Goal: Task Accomplishment & Management: Complete application form

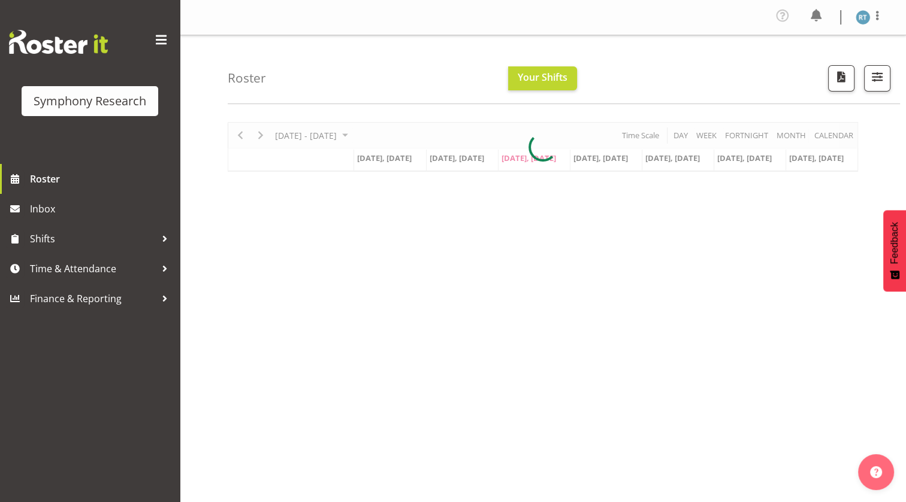
click at [146, 364] on div "Symphony Research Roster Inbox Shifts Time & Attendance Finance & Reporting" at bounding box center [90, 251] width 180 height 502
drag, startPoint x: 0, startPoint y: 0, endPoint x: 150, endPoint y: 373, distance: 401.5
click at [149, 371] on div "Symphony Research Roster Inbox Shifts Time & Attendance Finance & Reporting" at bounding box center [90, 251] width 180 height 502
click at [150, 373] on div "Symphony Research Roster Inbox Shifts Time & Attendance Finance & Reporting" at bounding box center [90, 251] width 180 height 502
click at [151, 373] on div "Symphony Research Roster Inbox Shifts Time & Attendance Finance & Reporting" at bounding box center [90, 251] width 180 height 502
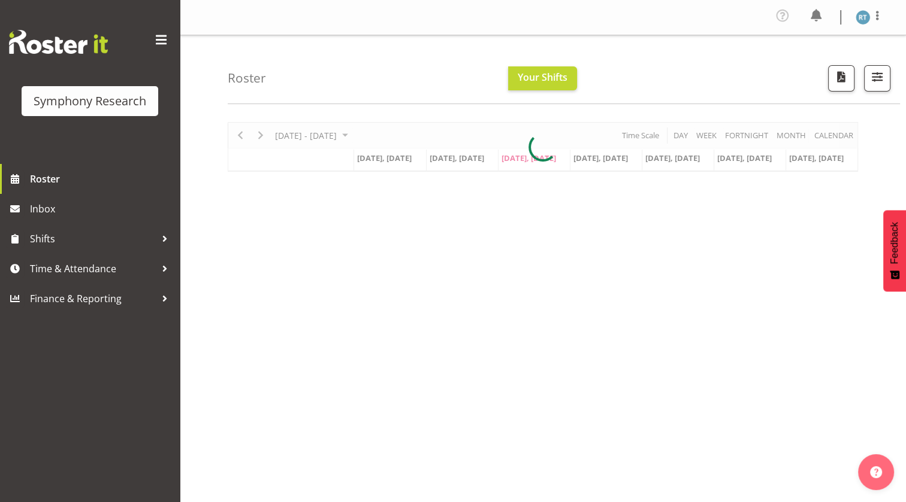
click at [151, 373] on div "Symphony Research Roster Inbox Shifts Time & Attendance Finance & Reporting" at bounding box center [90, 251] width 180 height 502
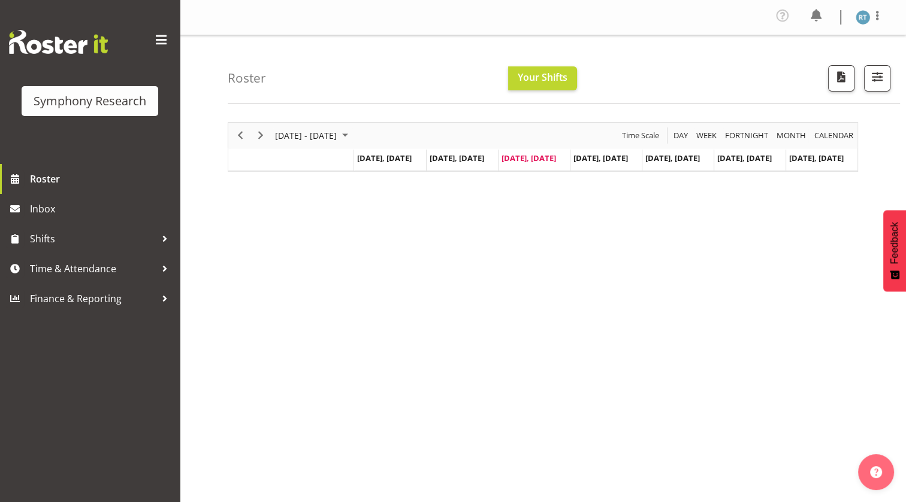
click at [151, 373] on div "Symphony Research Roster Inbox Shifts Time & Attendance Finance & Reporting" at bounding box center [90, 251] width 180 height 502
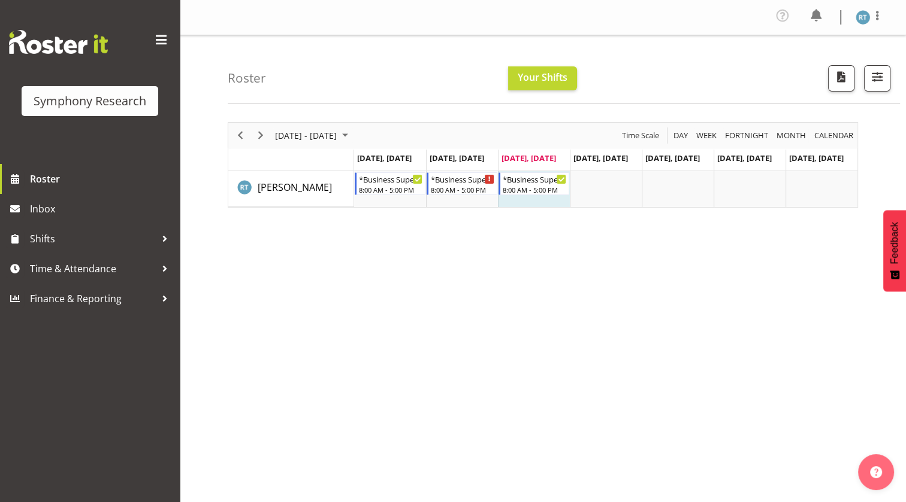
click at [108, 144] on div "Symphony Research" at bounding box center [90, 82] width 180 height 164
click at [74, 373] on div "Symphony Research Roster Inbox Shifts Time & Attendance Finance & Reporting" at bounding box center [90, 251] width 180 height 502
click at [64, 373] on div "Symphony Research Roster Inbox Shifts Time & Attendance Finance & Reporting" at bounding box center [90, 251] width 180 height 502
click at [55, 353] on div "Symphony Research Roster Inbox Shifts Time & Attendance Finance & Reporting" at bounding box center [90, 251] width 180 height 502
click at [84, 273] on span "Time & Attendance" at bounding box center [93, 269] width 126 height 18
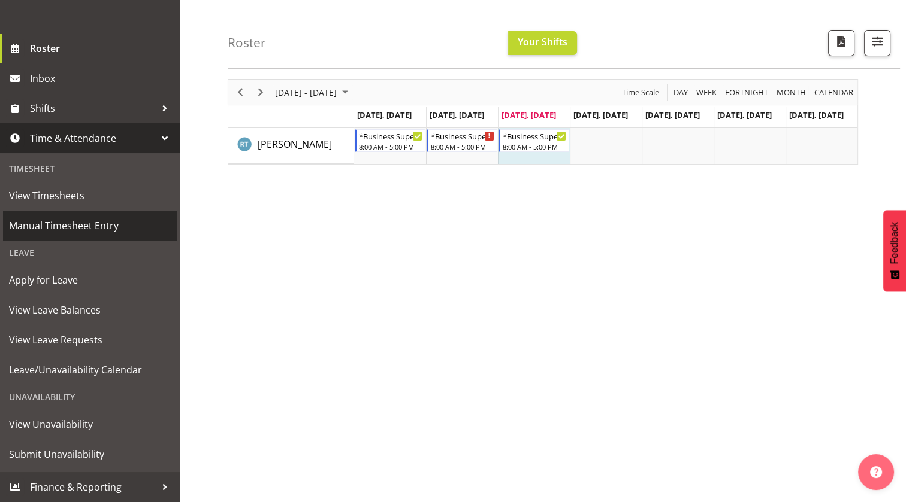
scroll to position [89, 0]
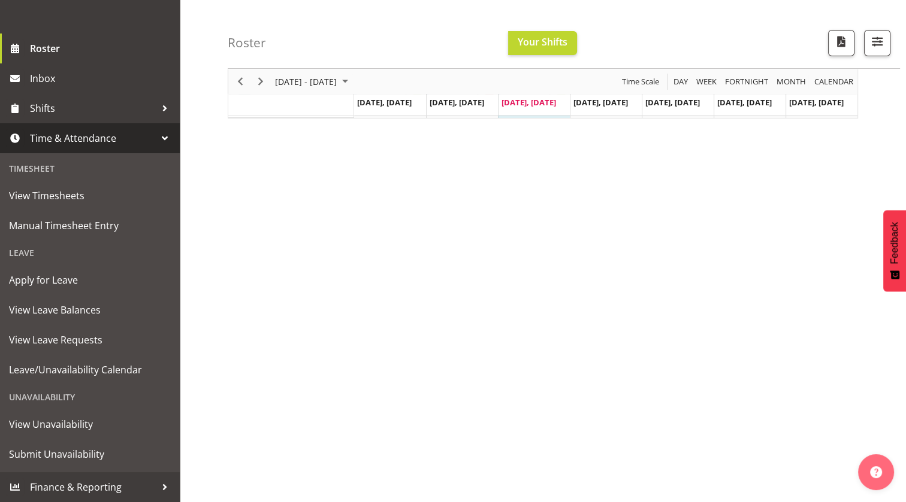
click at [318, 339] on div "September 08 - 14, 2025 Today Day Week Fortnight Month calendar Month Agenda Ti…" at bounding box center [567, 263] width 678 height 479
click at [233, 371] on div "September 08 - 14, 2025 Today Day Week Fortnight Month calendar Month Agenda Ti…" at bounding box center [567, 263] width 678 height 479
click at [92, 446] on span "Submit Unavailability" at bounding box center [90, 455] width 162 height 18
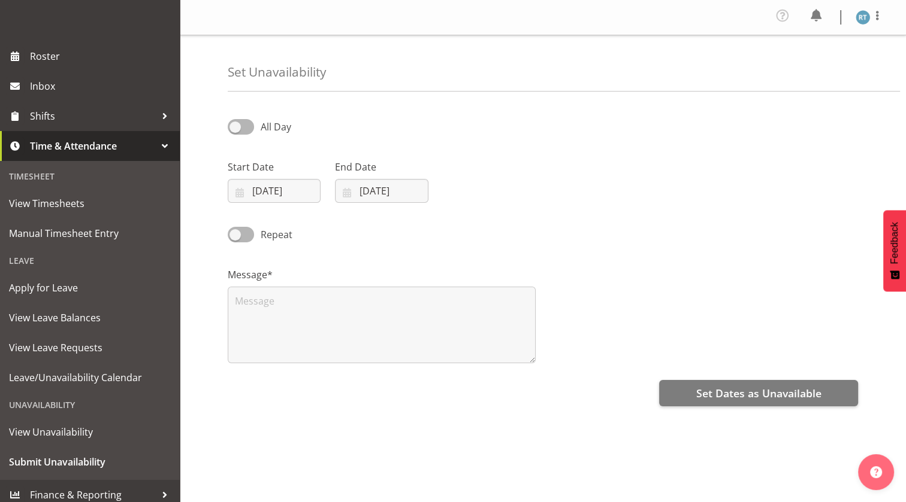
scroll to position [131, 0]
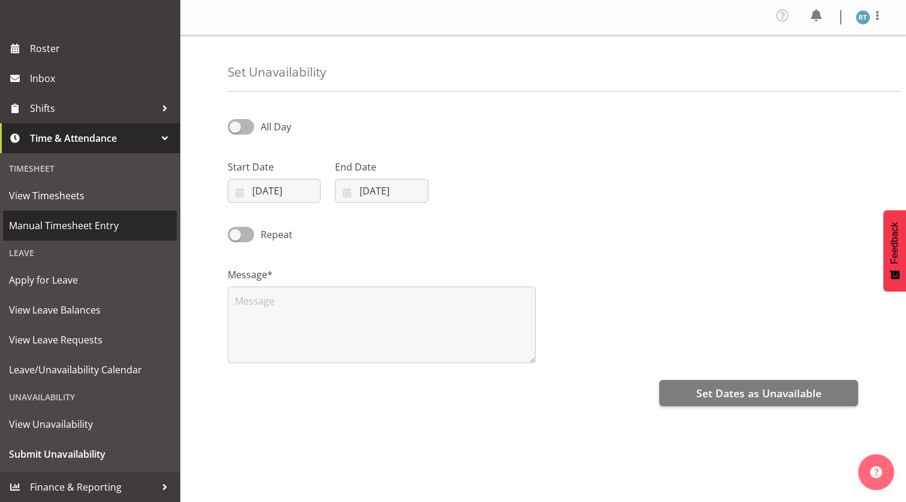
click at [84, 219] on span "Manual Timesheet Entry" at bounding box center [90, 226] width 162 height 18
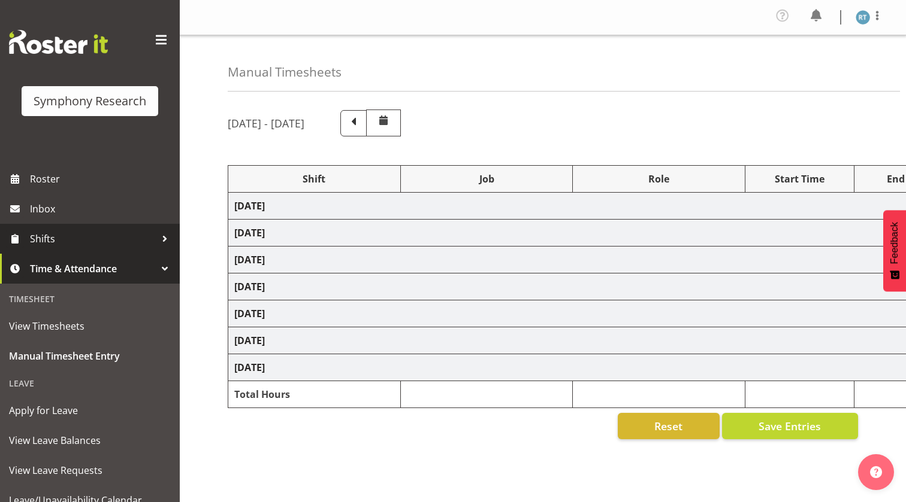
select select "26078"
select select "10242"
select select "45"
select select "26078"
select select "743"
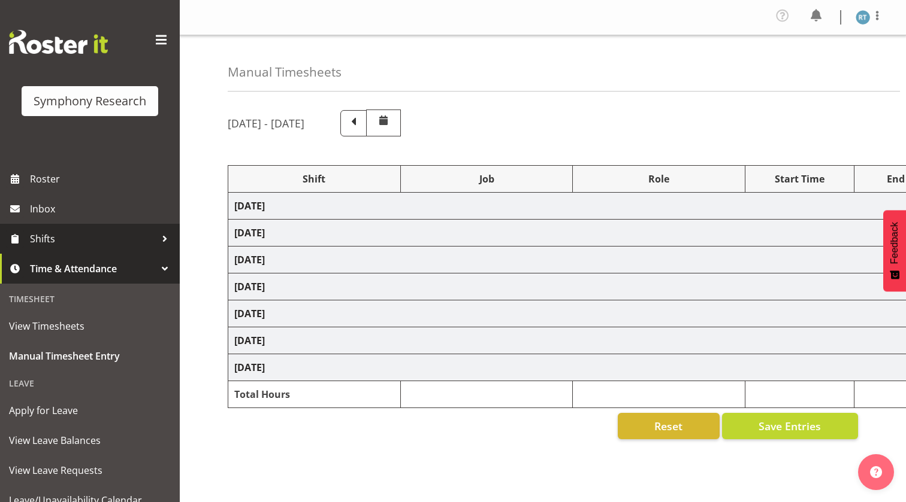
select select "45"
select select "26078"
select select "10527"
select select "45"
select select "26078"
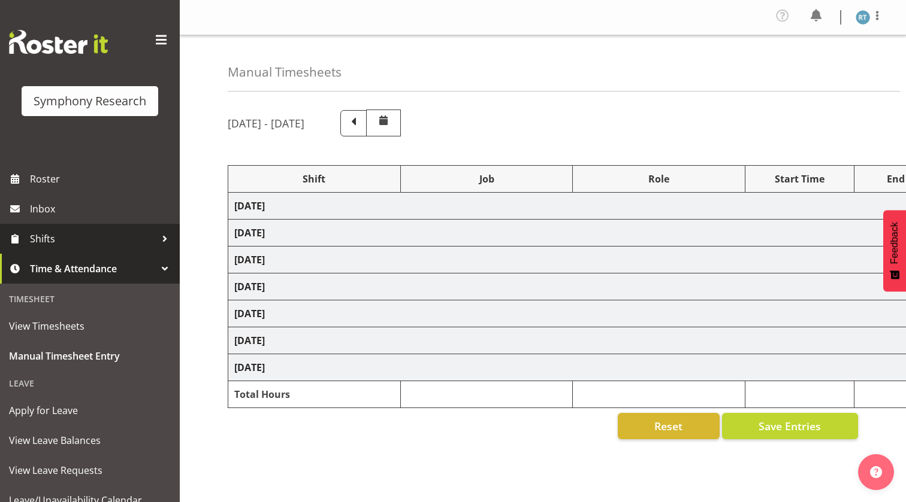
select select "10499"
select select "45"
select select "48116"
select select "10527"
select select "45"
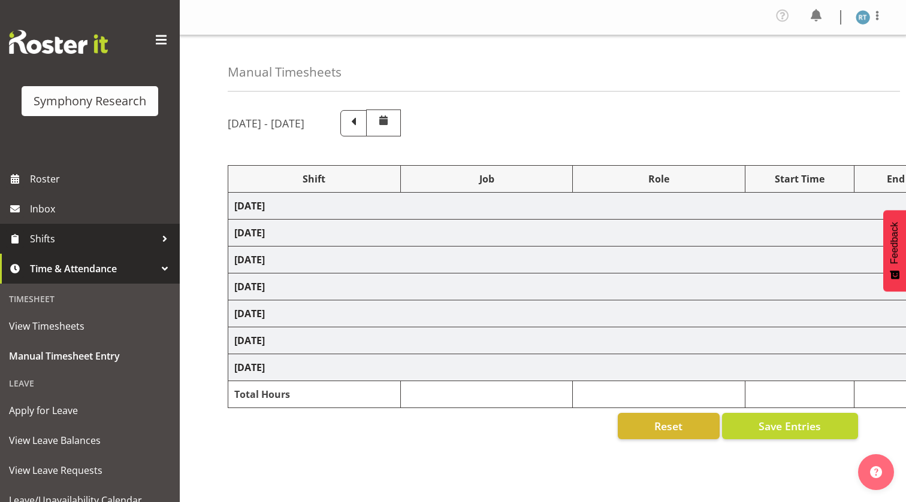
select select "48116"
select select "10587"
select select "45"
select select "48116"
select select "743"
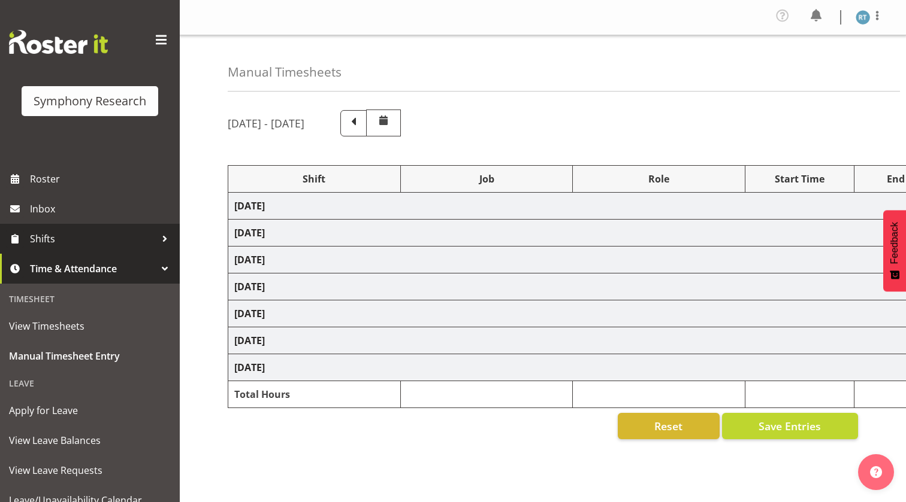
select select "45"
select select "26078"
select select "10527"
select select "45"
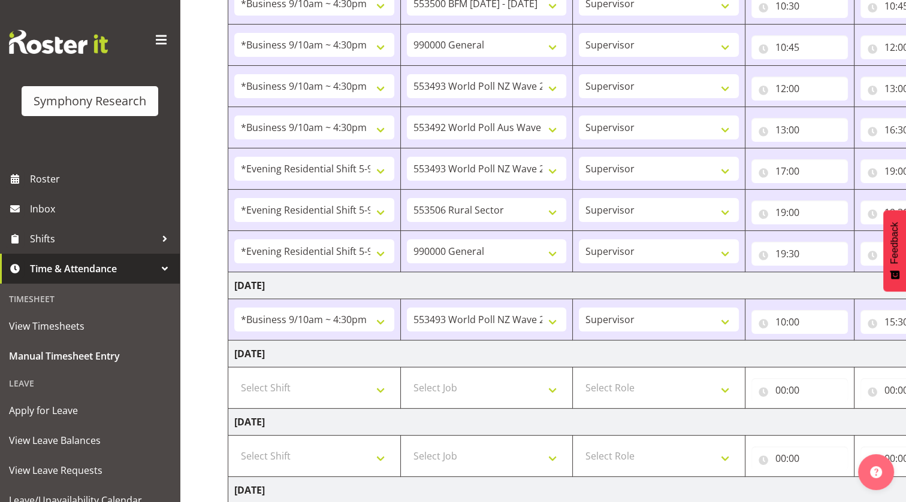
scroll to position [217, 0]
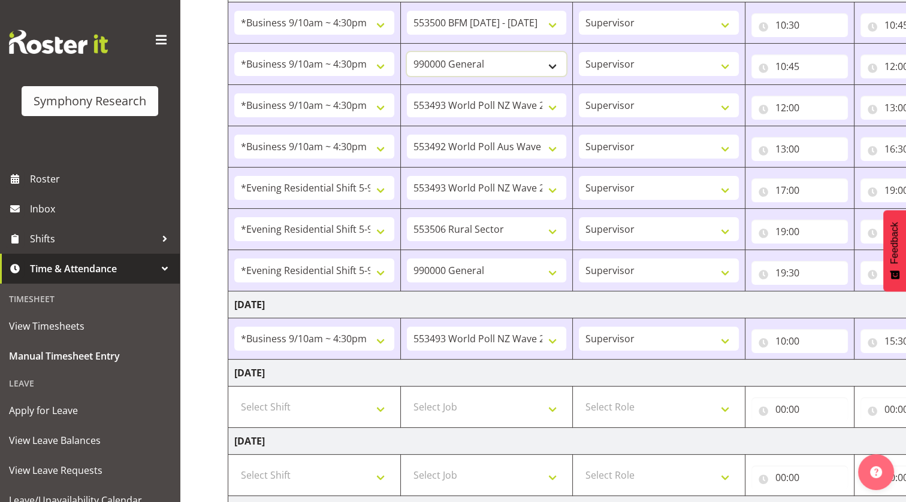
click at [480, 60] on select "550060 IF Admin 553492 World Poll Aus Wave 2 Main 2025 553493 World Poll NZ Wav…" at bounding box center [487, 64] width 160 height 24
select select "715"
click at [407, 52] on select "550060 IF Admin 553492 World Poll Aus Wave 2 Main 2025 553493 World Poll NZ Wav…" at bounding box center [487, 64] width 160 height 24
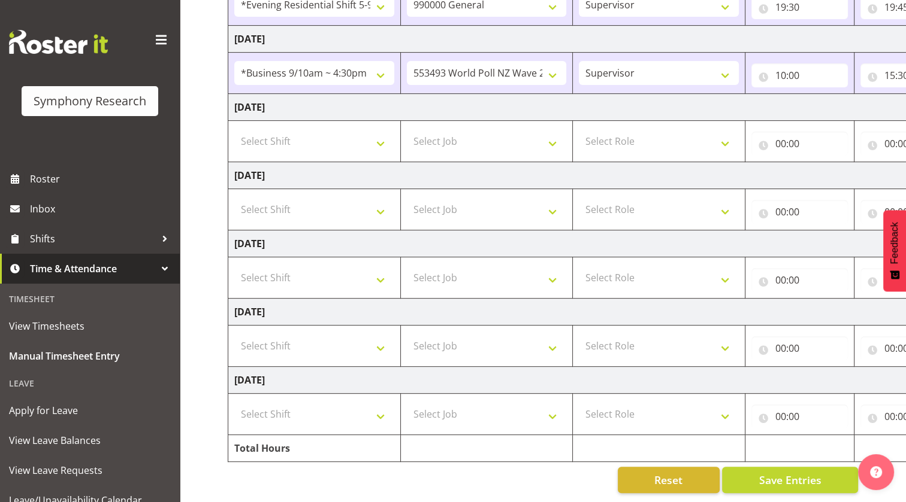
scroll to position [491, 0]
click at [319, 129] on select "Select Shift !!Weekend Residential (Roster IT Shift Label) *Business 9/10am ~ 4…" at bounding box center [314, 141] width 160 height 24
select select "26078"
click at [234, 129] on select "Select Shift !!Weekend Residential (Roster IT Shift Label) *Business 9/10am ~ 4…" at bounding box center [314, 141] width 160 height 24
click at [477, 133] on select "Select Job 550060 IF Admin 553492 World Poll Aus Wave 2 Main 2025 553493 World …" at bounding box center [487, 141] width 160 height 24
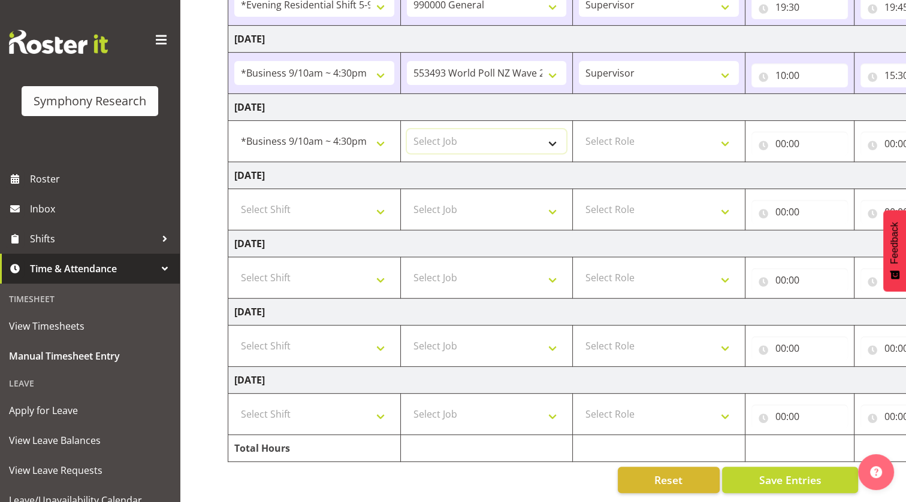
select select "10527"
click at [407, 129] on select "Select Job 550060 IF Admin 553492 World Poll Aus Wave 2 Main 2025 553493 World …" at bounding box center [487, 141] width 160 height 24
click at [619, 137] on select "Select Role Briefing Interviewing Supervisor" at bounding box center [659, 141] width 160 height 24
select select "45"
click at [579, 129] on select "Select Role Briefing Interviewing Supervisor" at bounding box center [659, 141] width 160 height 24
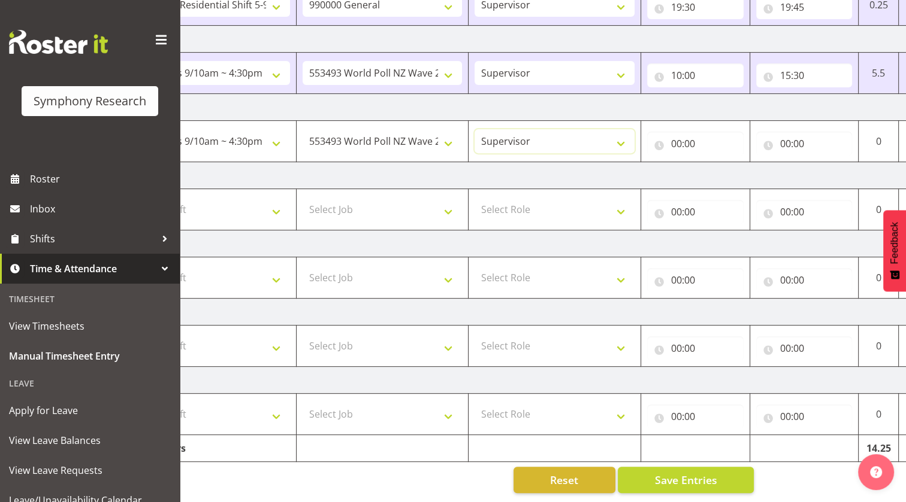
scroll to position [0, 161]
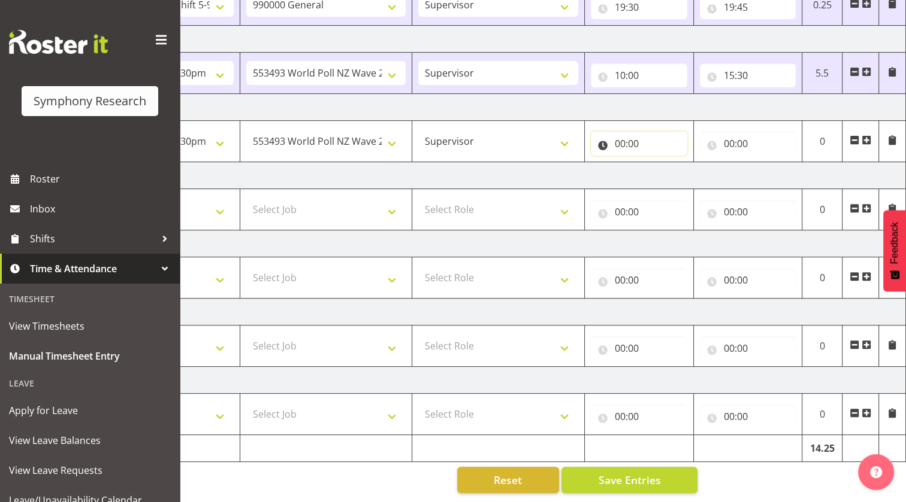
click at [595, 137] on input "00:00" at bounding box center [639, 144] width 96 height 24
click at [666, 167] on select "00 01 02 03 04 05 06 07 08 09 10 11 12 13 14 15 16 17 18 19 20 21 22 23" at bounding box center [672, 175] width 27 height 24
select select "10"
click at [659, 163] on select "00 01 02 03 04 05 06 07 08 09 10 11 12 13 14 15 16 17 18 19 20 21 22 23" at bounding box center [672, 175] width 27 height 24
type input "10:00"
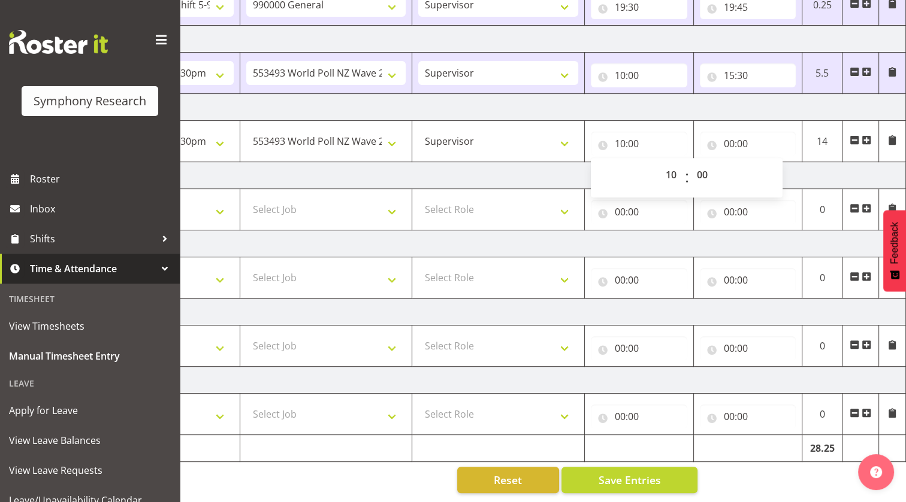
click at [496, 162] on td "Thursday 11th September 2025" at bounding box center [487, 175] width 838 height 27
click at [497, 166] on td "Thursday 11th September 2025" at bounding box center [487, 175] width 838 height 27
click at [713, 138] on input "00:00" at bounding box center [748, 144] width 96 height 24
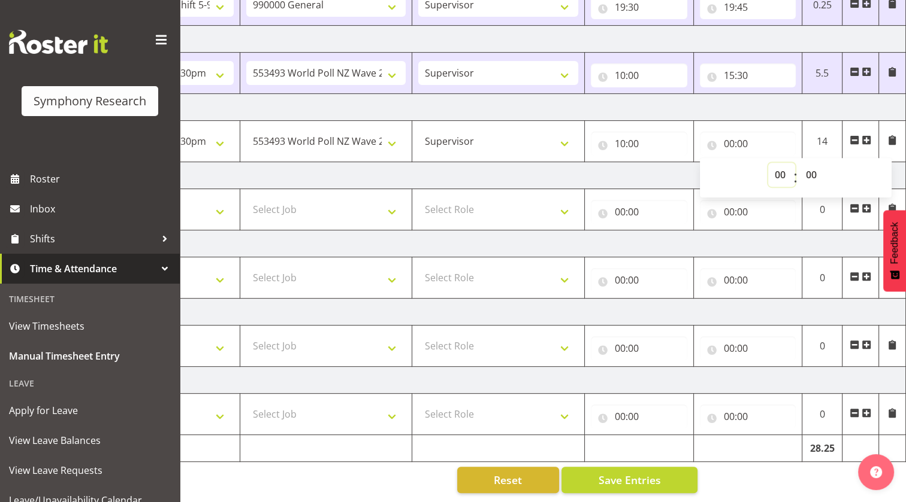
click at [775, 167] on select "00 01 02 03 04 05 06 07 08 09 10 11 12 13 14 15 16 17 18 19 20 21 22 23" at bounding box center [781, 175] width 27 height 24
select select "4"
click at [768, 163] on select "00 01 02 03 04 05 06 07 08 09 10 11 12 13 14 15 16 17 18 19 20 21 22 23" at bounding box center [781, 175] width 27 height 24
type input "04:00"
click at [777, 164] on select "00 01 02 03 04 05 06 07 08 09 10 11 12 13 14 15 16 17 18 19 20 21 22 23" at bounding box center [781, 175] width 27 height 24
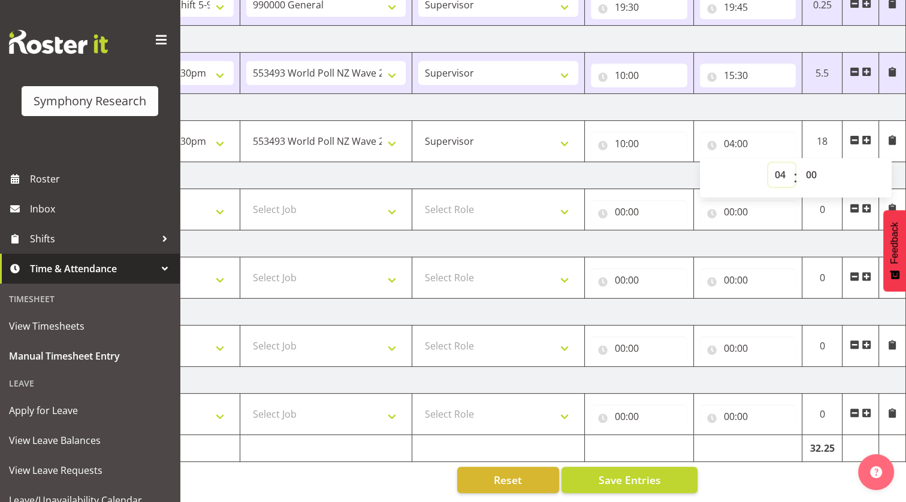
select select "16"
click at [768, 163] on select "00 01 02 03 04 05 06 07 08 09 10 11 12 13 14 15 16 17 18 19 20 21 22 23" at bounding box center [781, 175] width 27 height 24
type input "16:00"
click at [641, 162] on td "Thursday 11th September 2025" at bounding box center [487, 175] width 838 height 27
click at [651, 169] on td "Thursday 11th September 2025" at bounding box center [487, 175] width 838 height 27
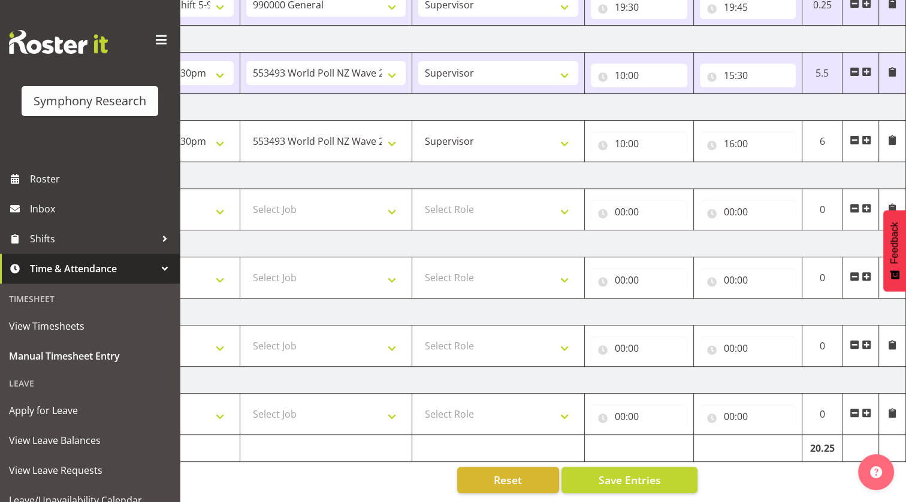
click at [647, 166] on td "Thursday 11th September 2025" at bounding box center [487, 175] width 838 height 27
click at [865, 135] on span at bounding box center [866, 140] width 10 height 10
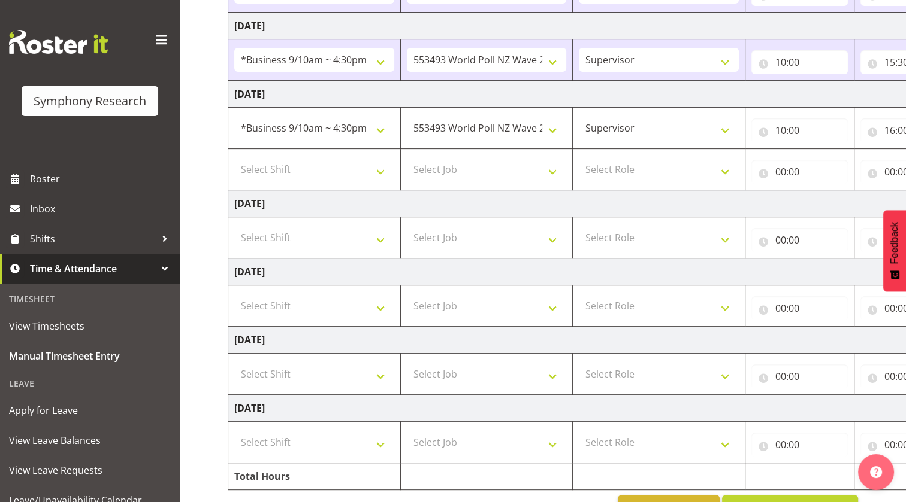
scroll to position [477, 0]
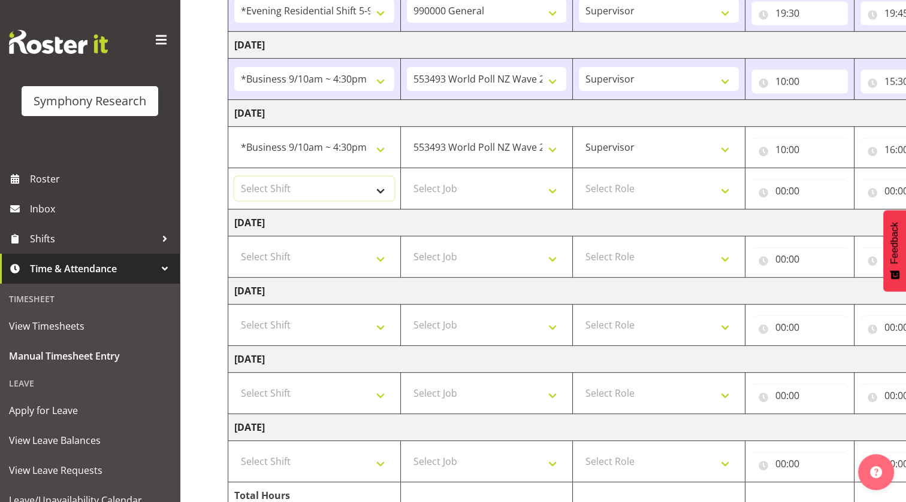
click at [322, 180] on select "Select Shift !!Weekend Residential (Roster IT Shift Label) *Business 9/10am ~ 4…" at bounding box center [314, 189] width 160 height 24
select select "26078"
click at [234, 177] on select "Select Shift !!Weekend Residential (Roster IT Shift Label) *Business 9/10am ~ 4…" at bounding box center [314, 189] width 160 height 24
click at [319, 190] on select "!!Weekend Residential (Roster IT Shift Label) *Business 9/10am ~ 4:30pm *Busine…" at bounding box center [314, 189] width 160 height 24
click at [510, 288] on td "Friday 12th September 2025" at bounding box center [647, 291] width 838 height 27
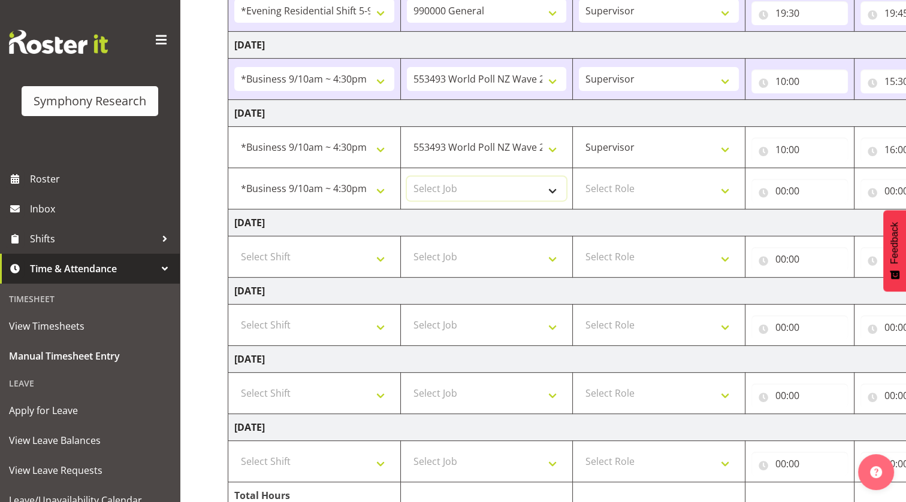
click at [475, 198] on select "Select Job 550060 IF Admin 553492 World Poll Aus Wave 2 Main 2025 553493 World …" at bounding box center [487, 189] width 160 height 24
select select "10527"
click at [407, 177] on select "Select Job 550060 IF Admin 553492 World Poll Aus Wave 2 Main 2025 553493 World …" at bounding box center [487, 189] width 160 height 24
click at [585, 222] on td "Thursday 11th September 2025" at bounding box center [647, 223] width 838 height 27
click at [656, 192] on select "Select Role Briefing Interviewing Supervisor" at bounding box center [659, 189] width 160 height 24
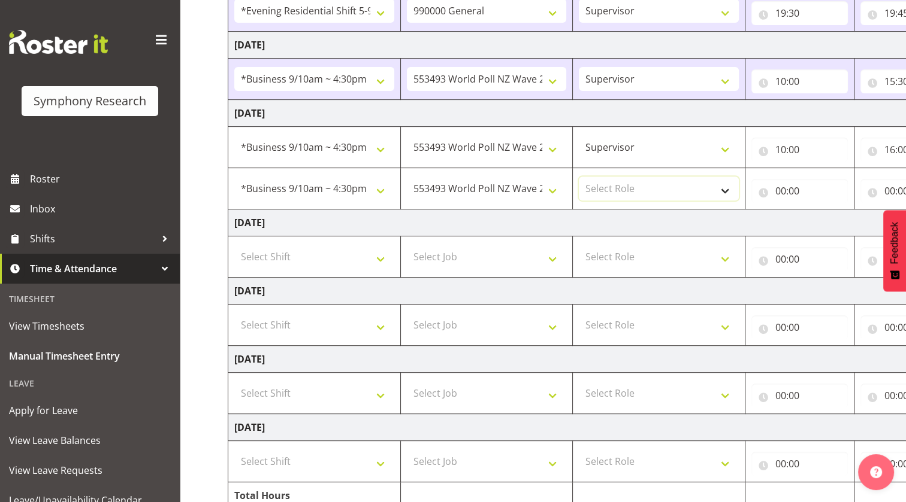
select select "45"
click at [579, 177] on select "Select Role Briefing Interviewing Supervisor" at bounding box center [659, 189] width 160 height 24
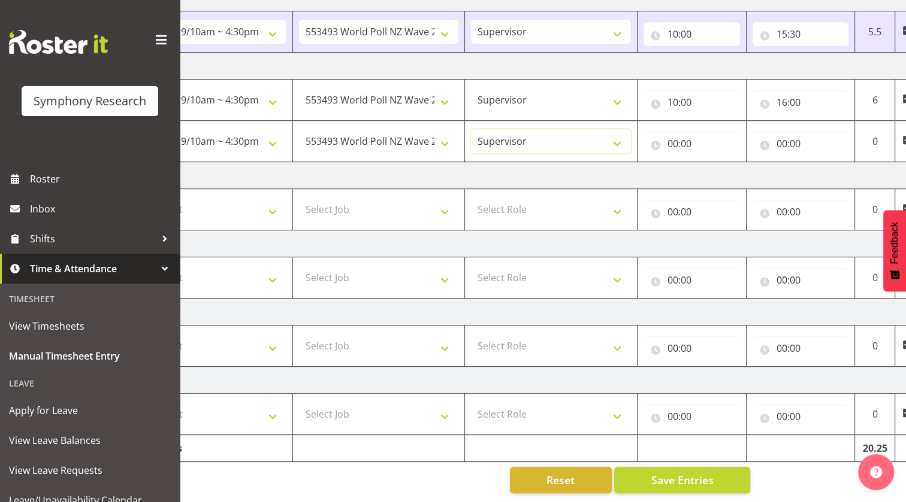
scroll to position [0, 114]
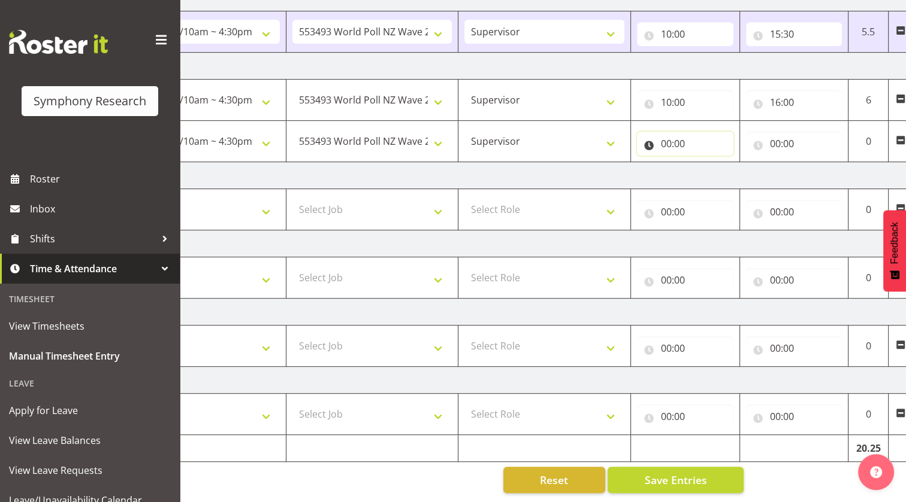
click at [647, 138] on input "00:00" at bounding box center [685, 144] width 96 height 24
click at [710, 168] on select "00 01 02 03 04 05 06 07 08 09 10 11 12 13 14 15 16 17 18 19 20 21 22 23" at bounding box center [718, 175] width 27 height 24
select select "17"
click at [705, 163] on select "00 01 02 03 04 05 06 07 08 09 10 11 12 13 14 15 16 17 18 19 20 21 22 23" at bounding box center [718, 175] width 27 height 24
type input "17:00"
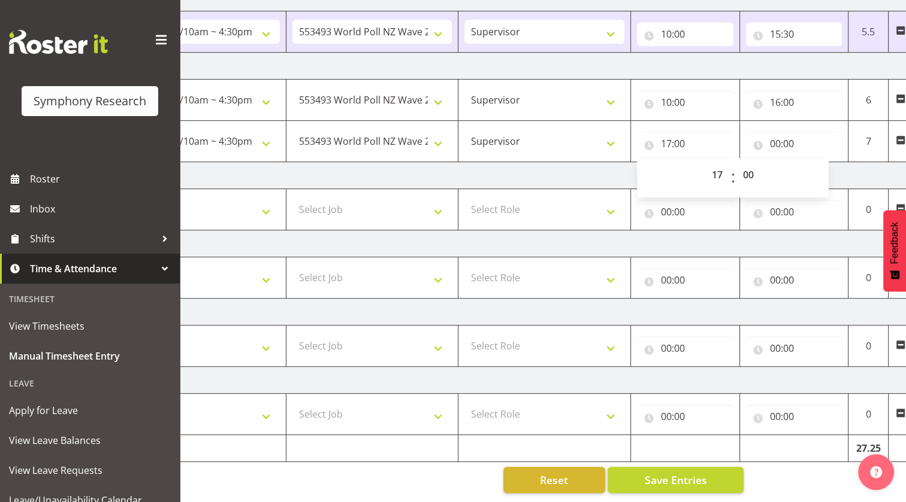
click at [665, 243] on td "Friday 12th September 2025" at bounding box center [533, 244] width 838 height 27
click at [758, 140] on input "00:00" at bounding box center [794, 144] width 96 height 24
click at [825, 168] on select "00 01 02 03 04 05 06 07 08 09 10 11 12 13 14 15 16 17 18 19 20 21 22 23" at bounding box center [827, 175] width 27 height 24
select select "19"
click at [814, 163] on select "00 01 02 03 04 05 06 07 08 09 10 11 12 13 14 15 16 17 18 19 20 21 22 23" at bounding box center [827, 175] width 27 height 24
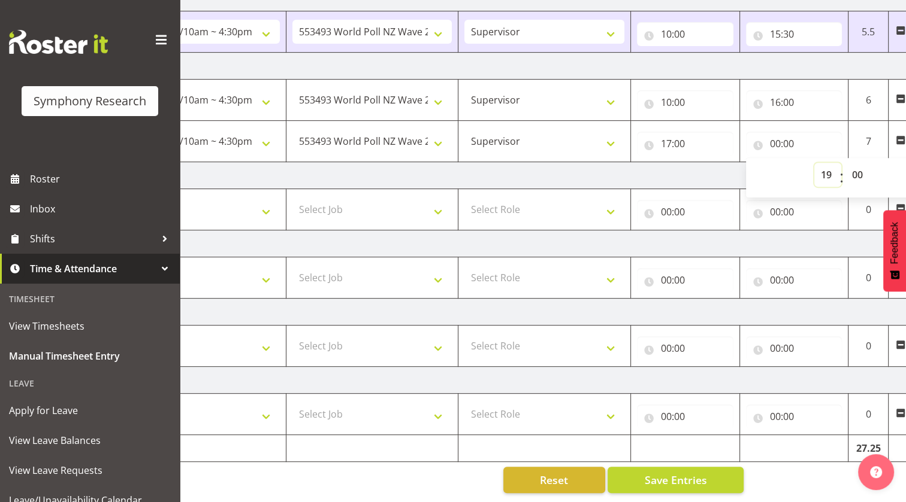
type input "19:00"
click at [567, 164] on td "Thursday 11th September 2025" at bounding box center [533, 175] width 838 height 27
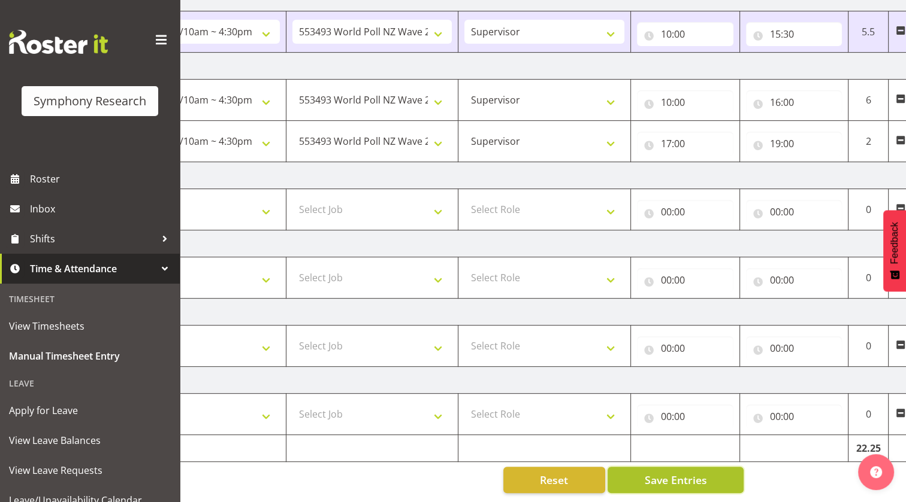
drag, startPoint x: 700, startPoint y: 479, endPoint x: 697, endPoint y: 473, distance: 7.0
click at [697, 477] on button "Save Entries" at bounding box center [675, 480] width 136 height 26
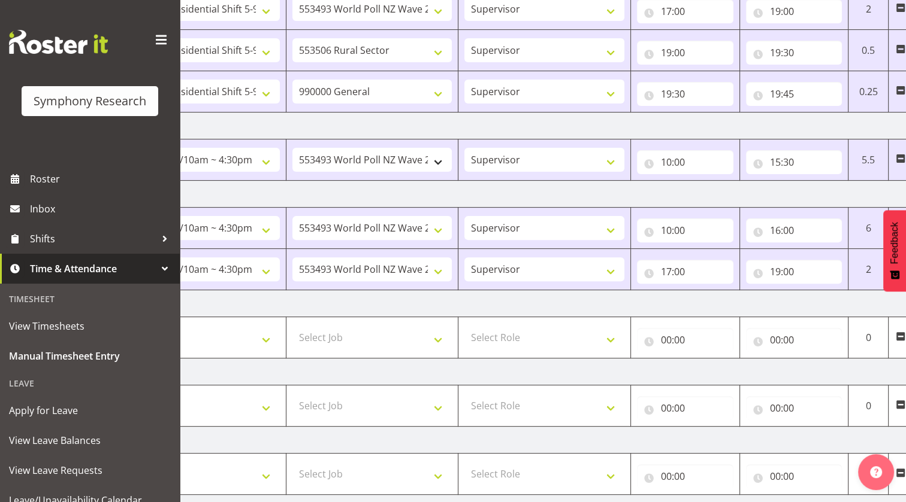
scroll to position [314, 0]
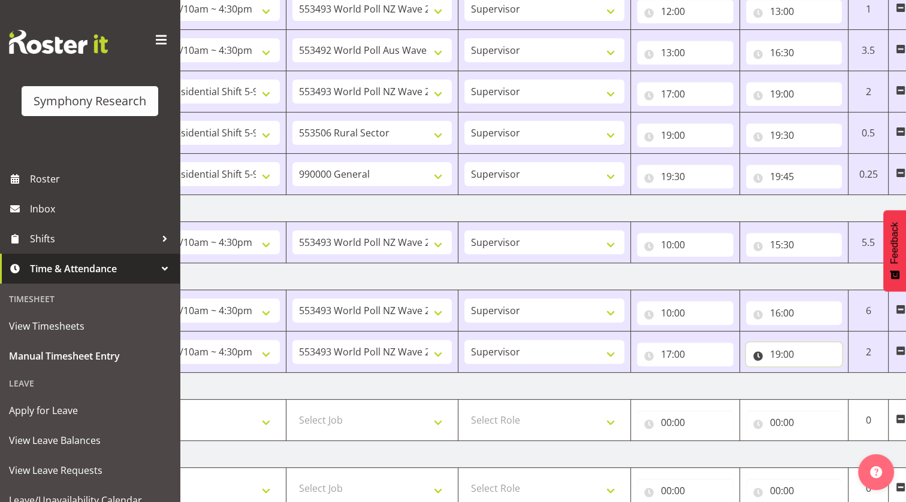
click at [795, 353] on input "19:00" at bounding box center [794, 355] width 96 height 24
click at [856, 388] on select "00 01 02 03 04 05 06 07 08 09 10 11 12 13 14 15 16 17 18 19 20 21 22 23 24 25 2…" at bounding box center [858, 386] width 27 height 24
select select "30"
click at [845, 374] on select "00 01 02 03 04 05 06 07 08 09 10 11 12 13 14 15 16 17 18 19 20 21 22 23 24 25 2…" at bounding box center [858, 386] width 27 height 24
type input "19:30"
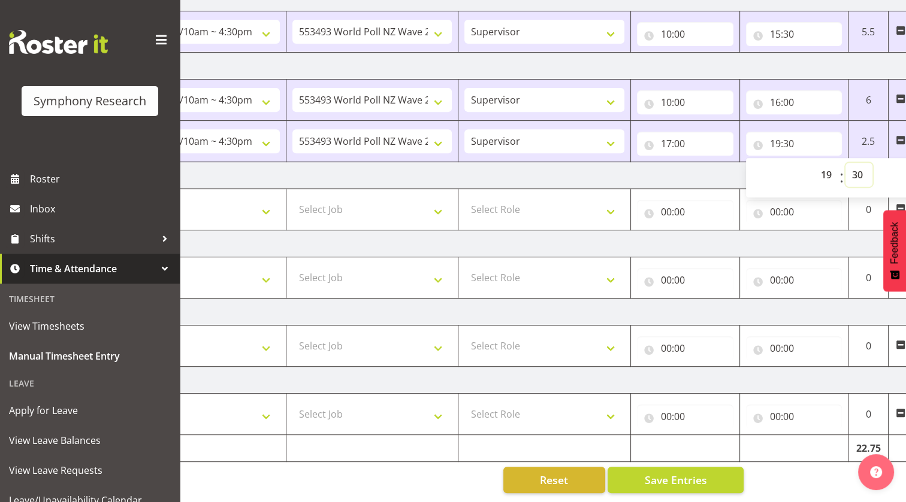
scroll to position [532, 0]
click at [659, 473] on span "Save Entries" at bounding box center [675, 481] width 62 height 16
